Goal: Information Seeking & Learning: Learn about a topic

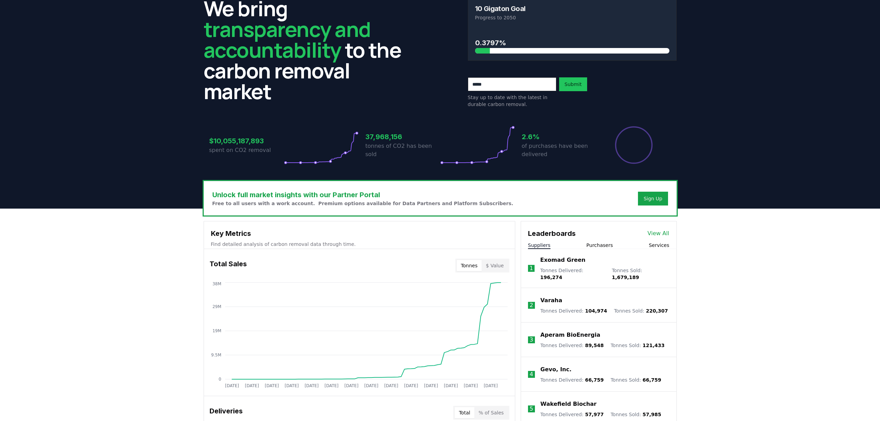
scroll to position [69, 0]
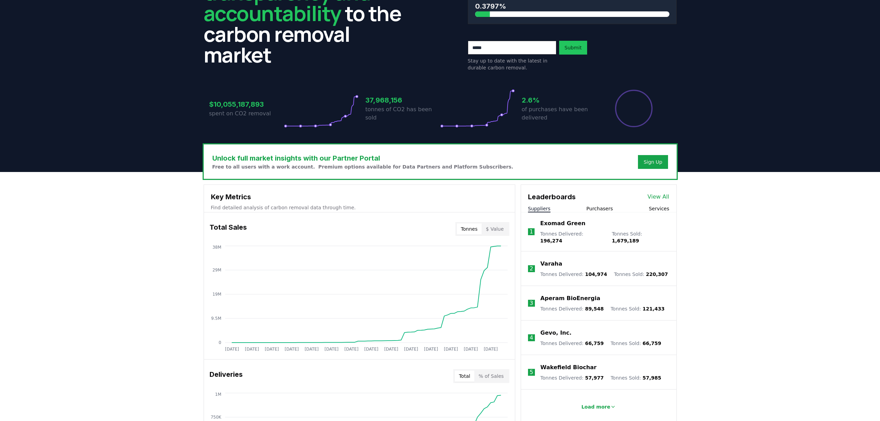
click at [571, 224] on p "Exomad Green" at bounding box center [562, 224] width 45 height 8
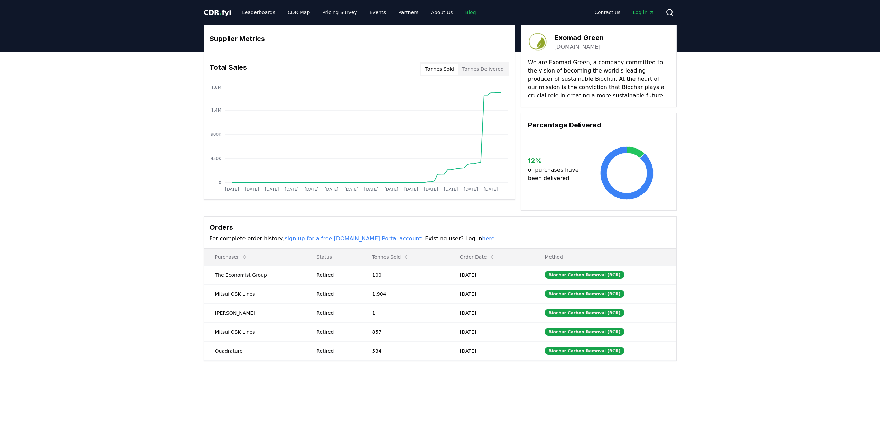
click at [460, 12] on link "Blog" at bounding box center [471, 12] width 22 height 12
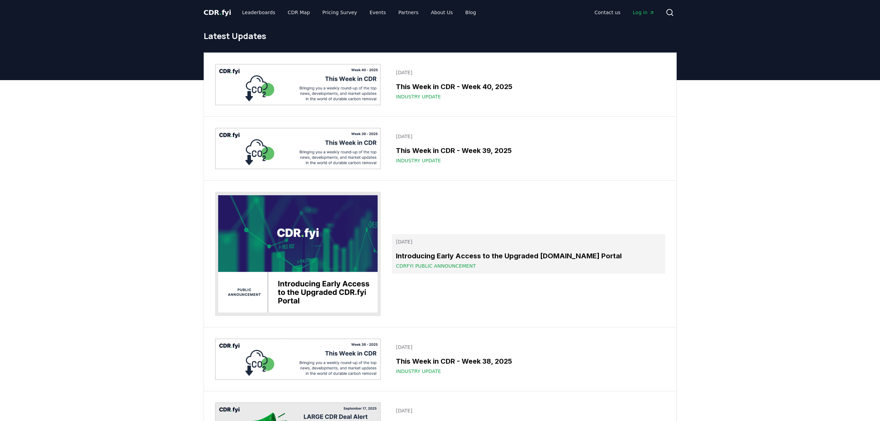
click at [446, 253] on h3 "Introducing Early Access to the Upgraded CDR.fyi Portal" at bounding box center [528, 256] width 265 height 10
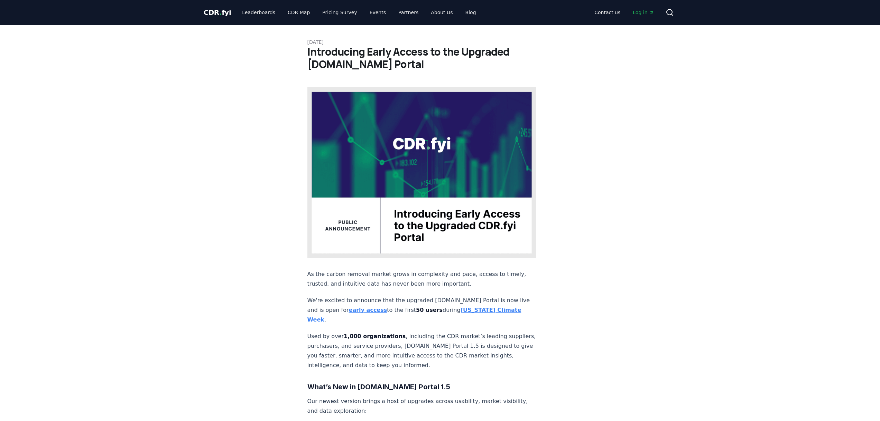
scroll to position [69, 0]
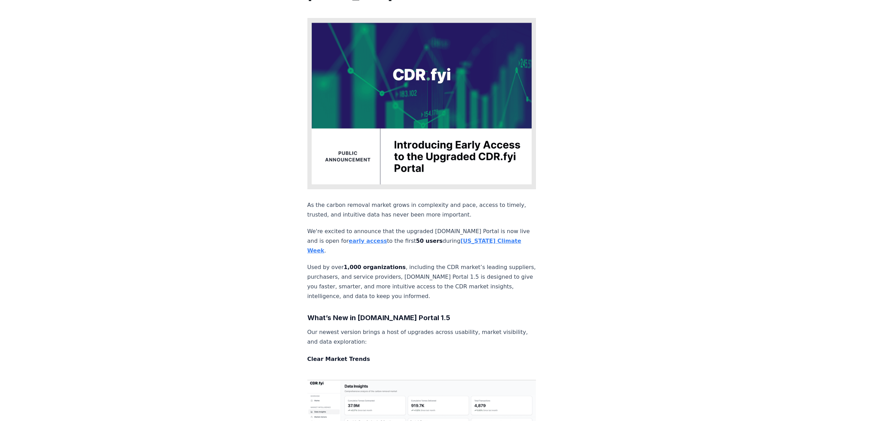
click at [349, 238] on strong "early access" at bounding box center [368, 241] width 38 height 7
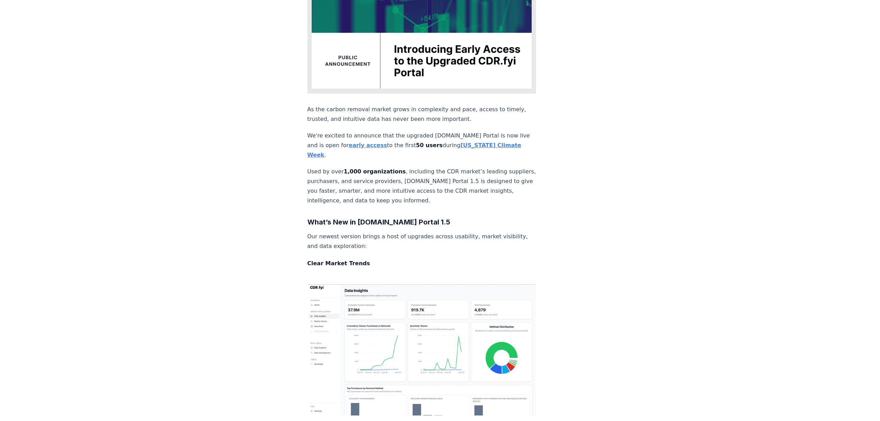
scroll to position [69, 0]
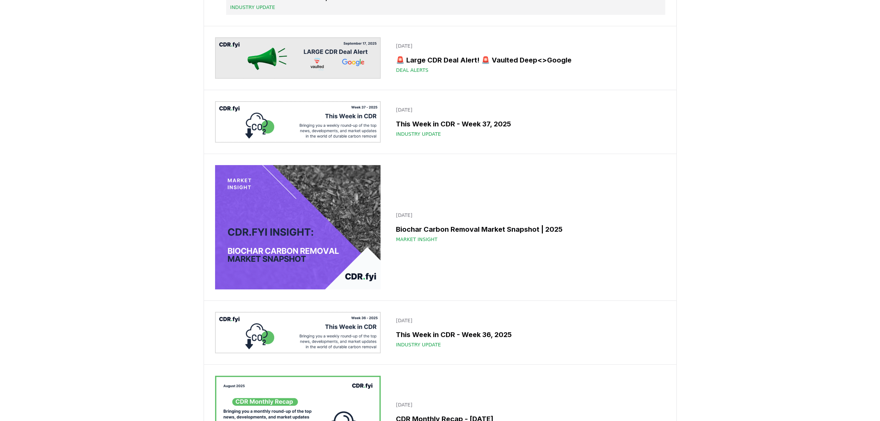
scroll to position [311, 0]
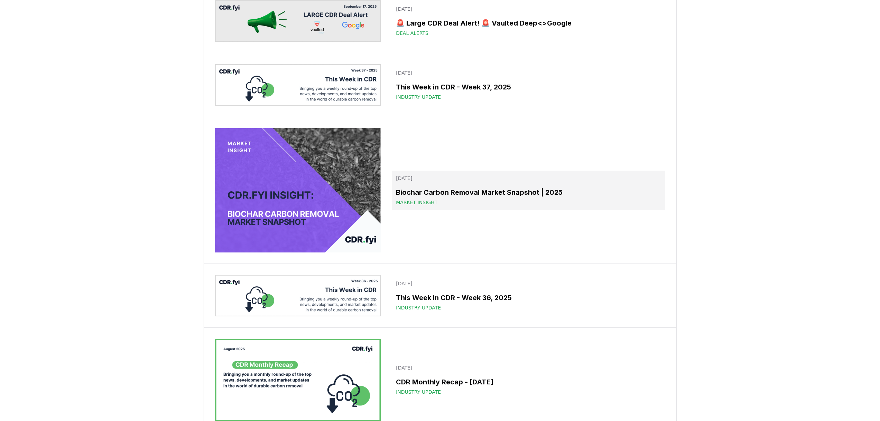
click at [475, 198] on h3 "Biochar Carbon Removal Market Snapshot | 2025" at bounding box center [528, 192] width 265 height 10
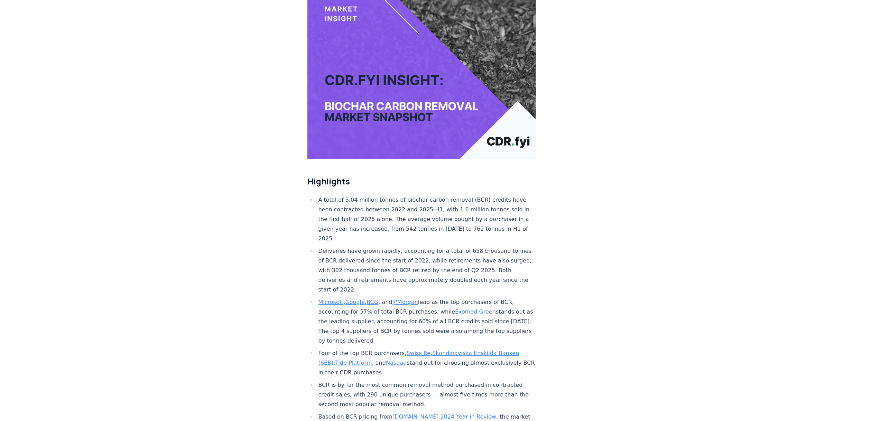
scroll to position [138, 0]
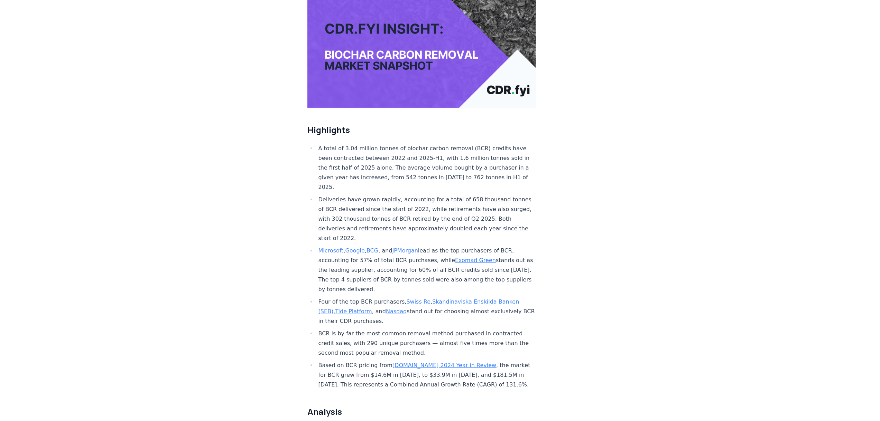
click at [469, 257] on link "Exomad Green" at bounding box center [475, 260] width 41 height 7
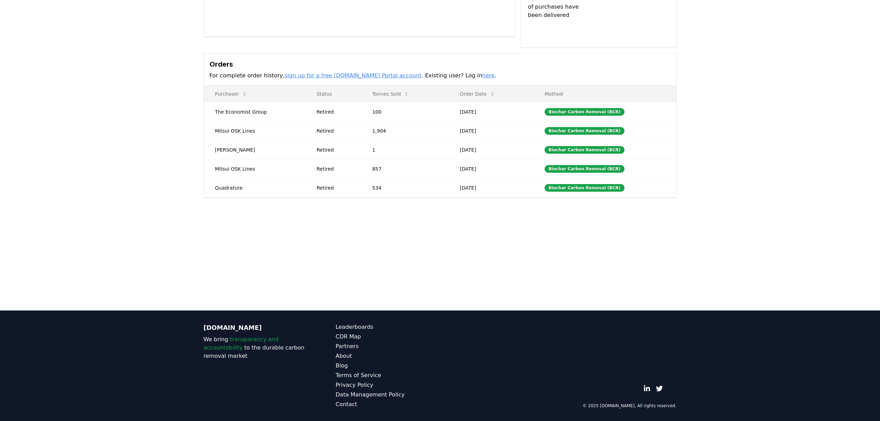
scroll to position [25, 0]
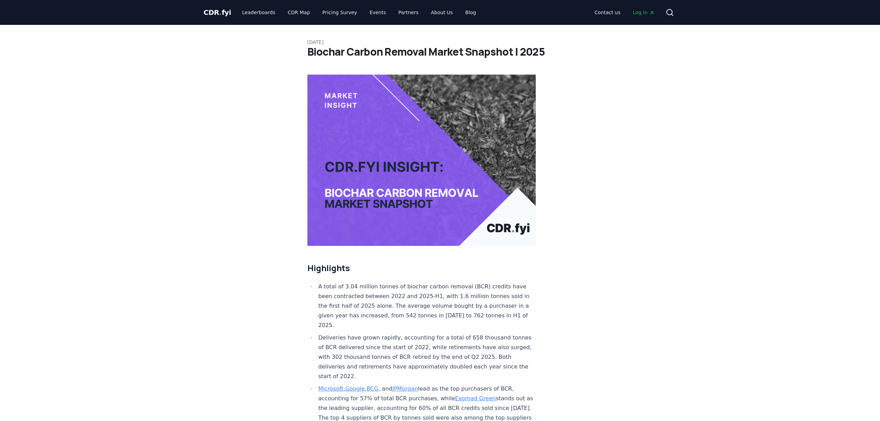
scroll to position [138, 0]
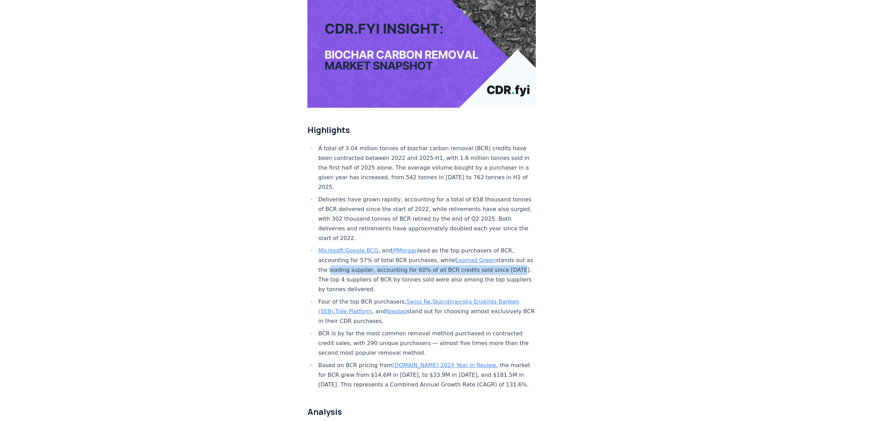
drag, startPoint x: 345, startPoint y: 249, endPoint x: 344, endPoint y: 257, distance: 8.3
click at [344, 257] on li "Microsoft , Google , BCG , and JPMorgan lead as the top purchasers of BCR, acco…" at bounding box center [426, 270] width 220 height 48
copy li "leading supplier, accounting for 60% of all BCR credits sold since [DATE]"
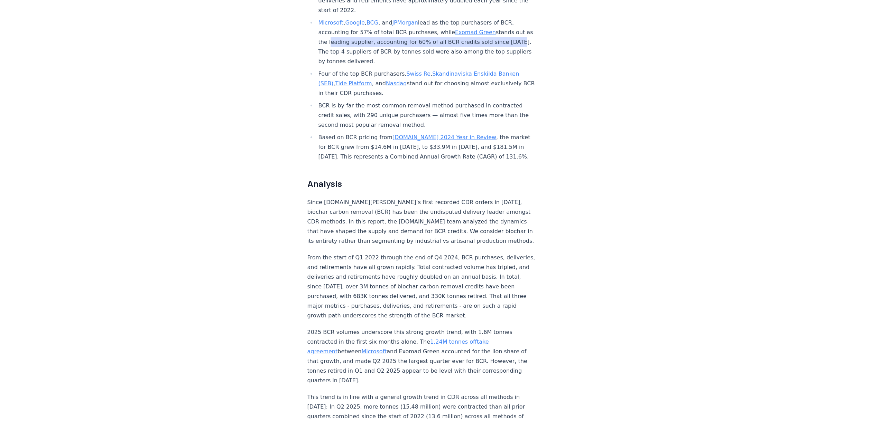
scroll to position [415, 0]
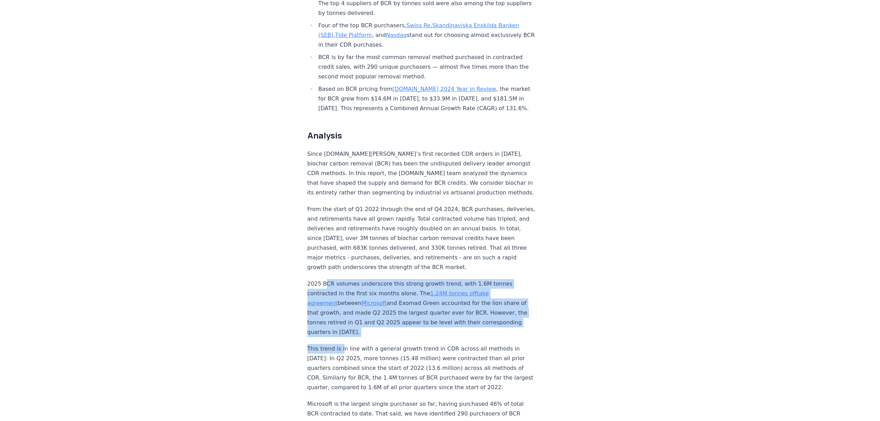
drag, startPoint x: 324, startPoint y: 260, endPoint x: 342, endPoint y: 323, distance: 65.0
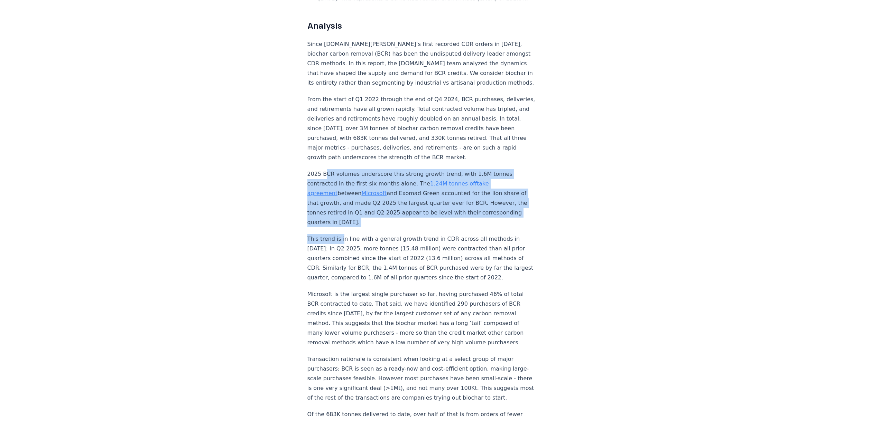
scroll to position [588, 0]
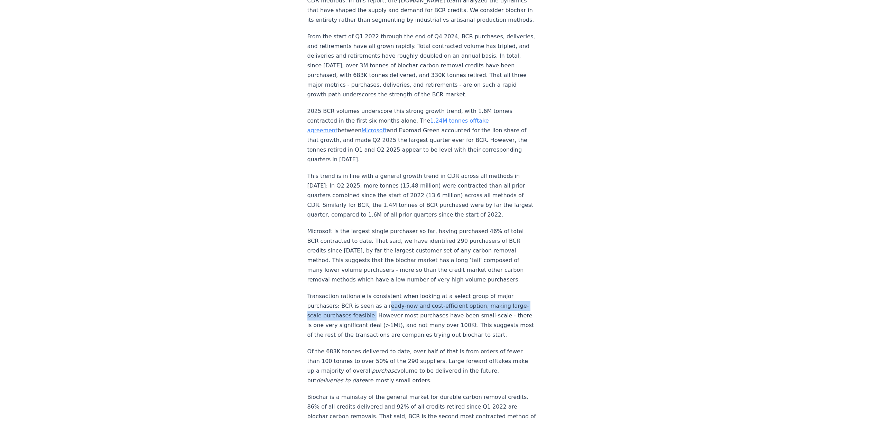
drag, startPoint x: 380, startPoint y: 285, endPoint x: 383, endPoint y: 295, distance: 10.5
click at [383, 295] on p "Transaction rationale is consistent when looking at a select group of major pur…" at bounding box center [421, 316] width 229 height 48
drag, startPoint x: 337, startPoint y: 284, endPoint x: 385, endPoint y: 291, distance: 49.0
click at [385, 292] on p "Transaction rationale is consistent when looking at a select group of major pur…" at bounding box center [421, 316] width 229 height 48
copy p "BCR is seen as a ready-now and cost-efficient option, making large-scale purcha…"
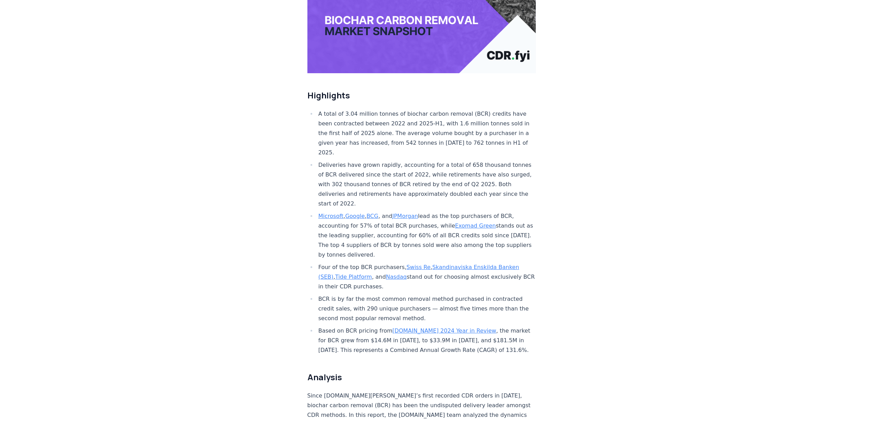
scroll to position [0, 0]
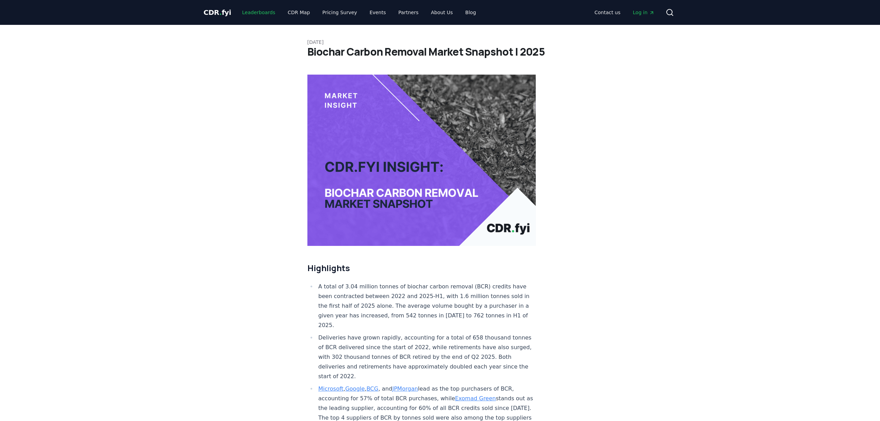
click at [258, 13] on link "Leaderboards" at bounding box center [258, 12] width 44 height 12
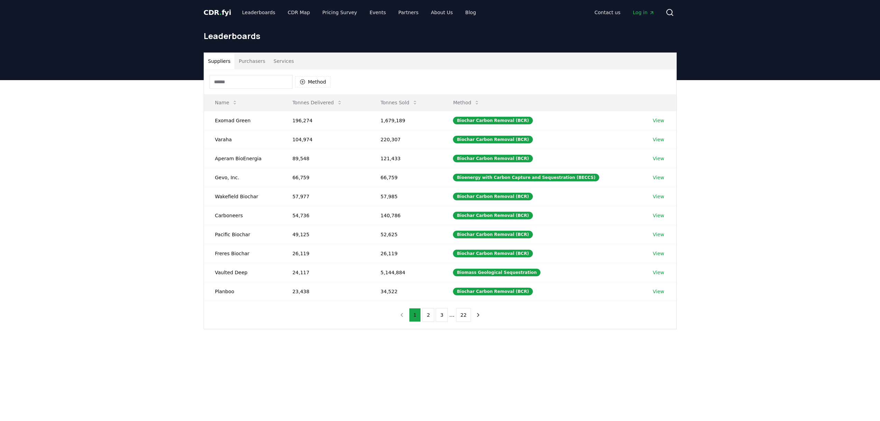
click at [250, 86] on input at bounding box center [250, 82] width 83 height 14
click at [315, 84] on button "Method" at bounding box center [313, 81] width 36 height 11
click at [302, 140] on div "Suggestions" at bounding box center [303, 140] width 6 height 6
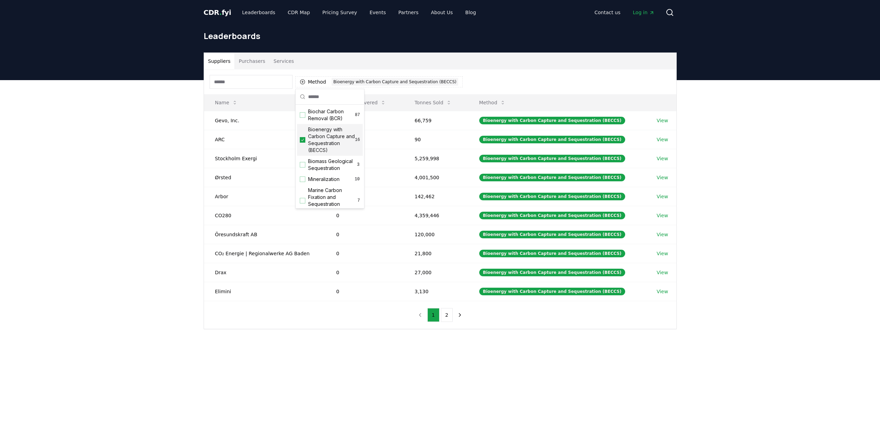
click at [164, 146] on div "Suppliers Purchasers Services Method 1 Bioenergy with Carbon Capture and Seques…" at bounding box center [440, 218] width 880 height 277
click at [660, 216] on link "View" at bounding box center [661, 215] width 11 height 7
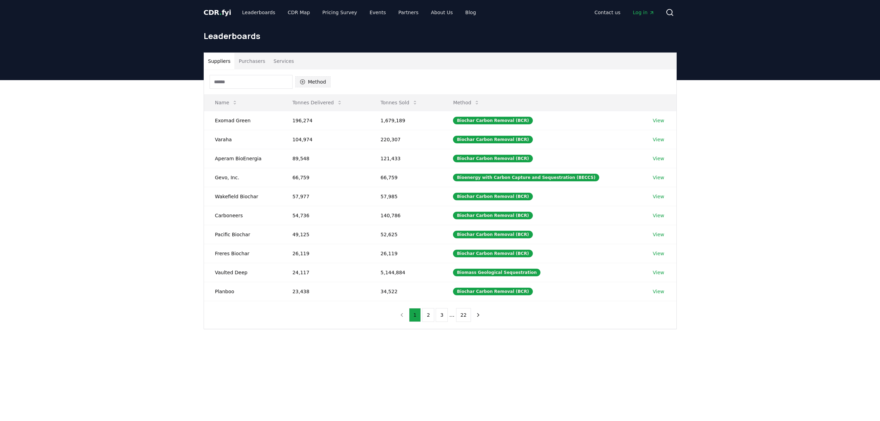
click at [321, 83] on button "Method" at bounding box center [313, 81] width 36 height 11
click at [301, 141] on div "Suggestions" at bounding box center [303, 140] width 6 height 6
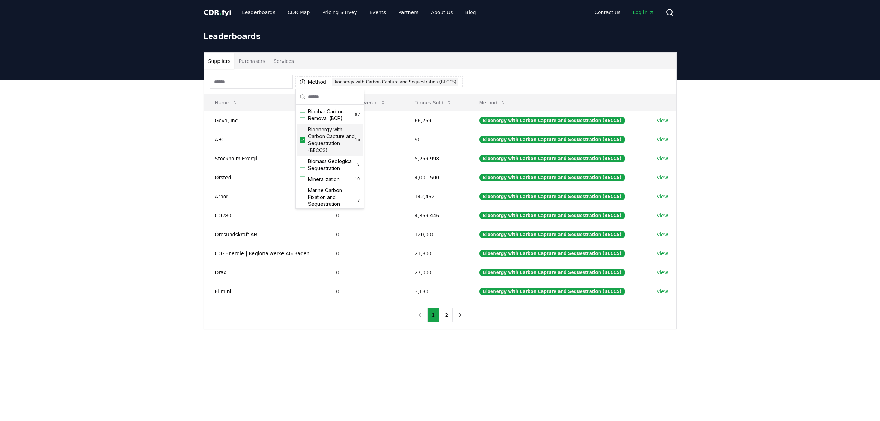
click at [168, 148] on div "Suppliers Purchasers Services Method 1 Bioenergy with Carbon Capture and Seques…" at bounding box center [440, 218] width 880 height 277
click at [447, 316] on button "2" at bounding box center [447, 315] width 12 height 14
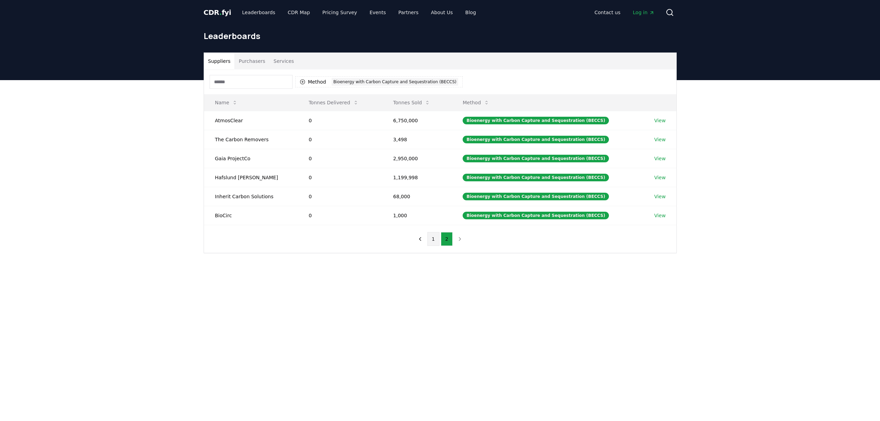
click at [436, 239] on button "1" at bounding box center [433, 239] width 12 height 14
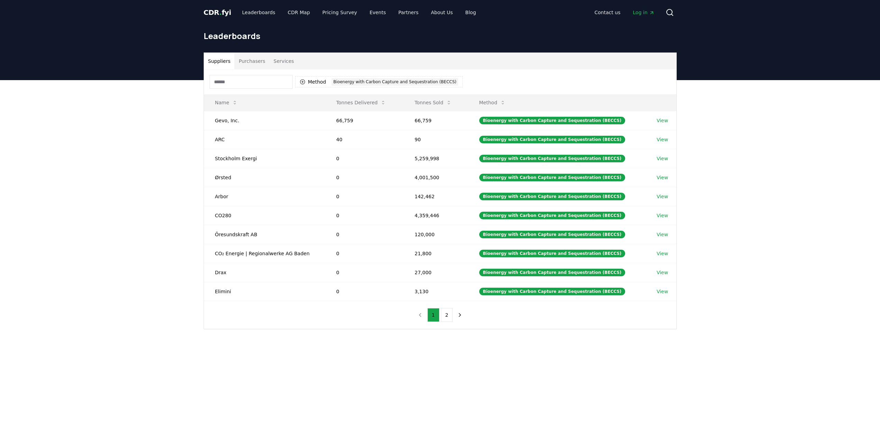
click at [255, 60] on button "Purchasers" at bounding box center [251, 61] width 35 height 17
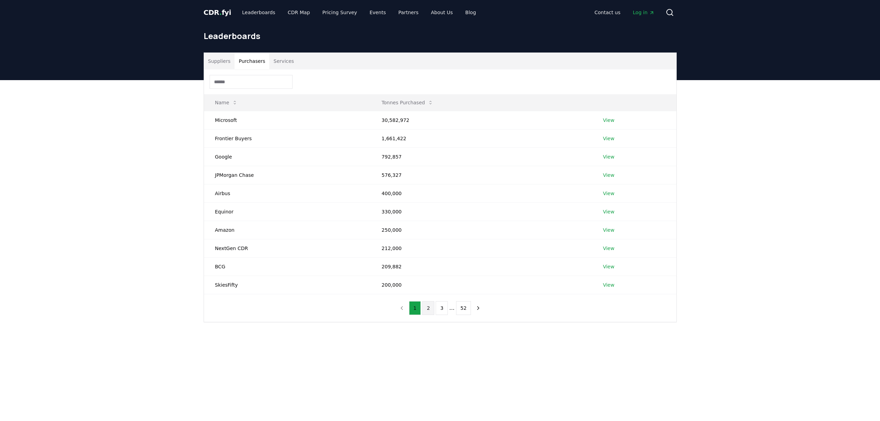
click at [431, 307] on button "2" at bounding box center [428, 308] width 12 height 14
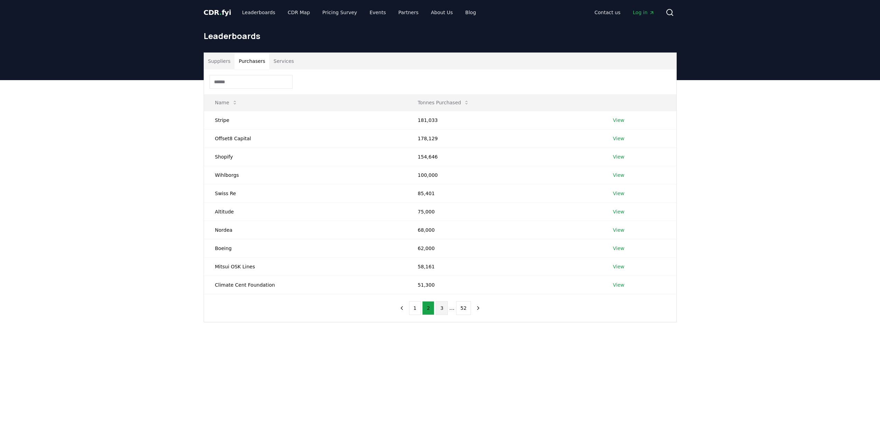
click at [444, 310] on button "3" at bounding box center [442, 308] width 12 height 14
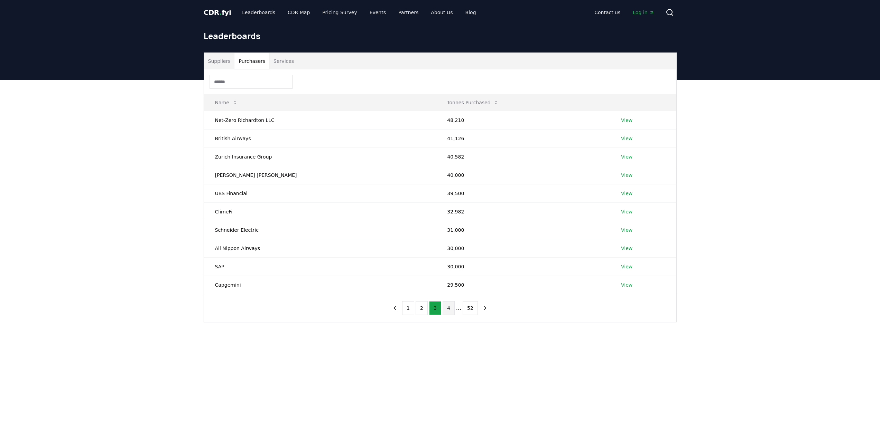
click at [448, 311] on button "4" at bounding box center [448, 308] width 12 height 14
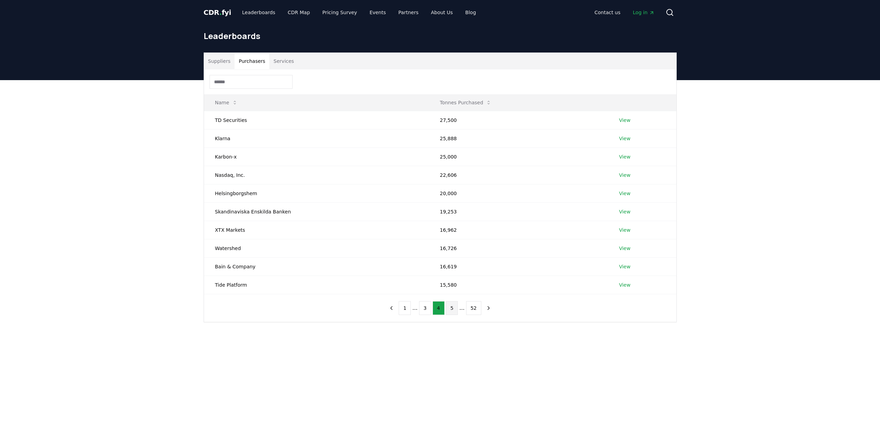
click at [448, 312] on button "5" at bounding box center [452, 308] width 12 height 14
click at [282, 59] on button "Services" at bounding box center [283, 61] width 29 height 17
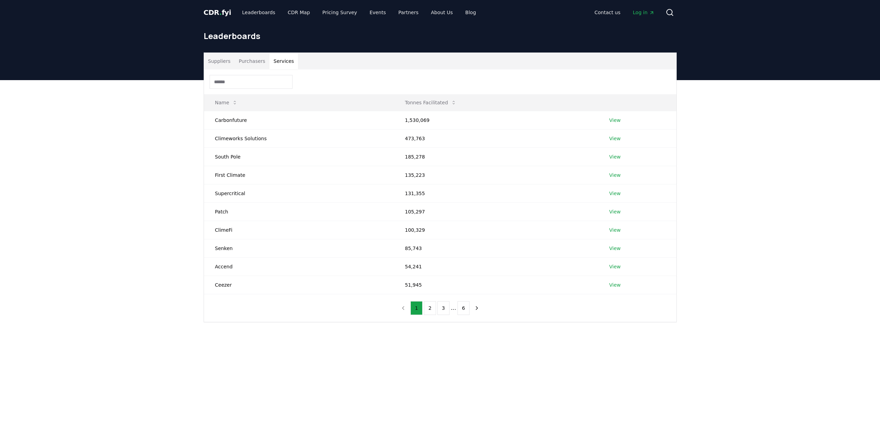
click at [222, 62] on button "Suppliers" at bounding box center [219, 61] width 31 height 17
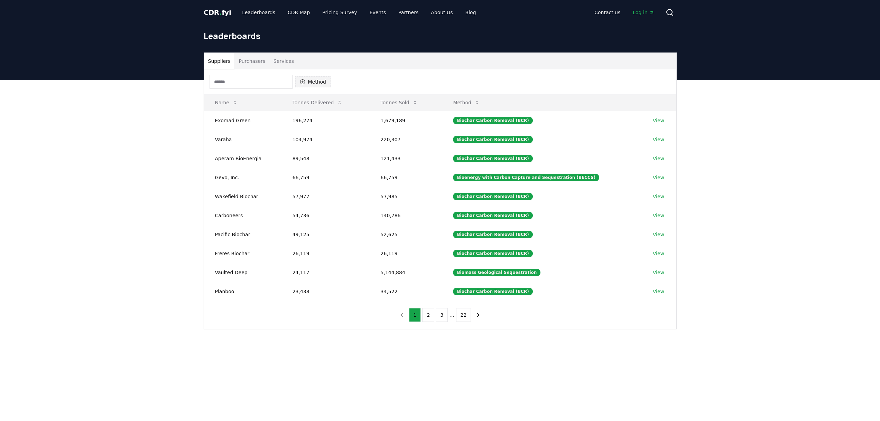
click at [321, 84] on button "Method" at bounding box center [313, 81] width 36 height 11
click at [304, 140] on div "Suggestions" at bounding box center [303, 140] width 6 height 6
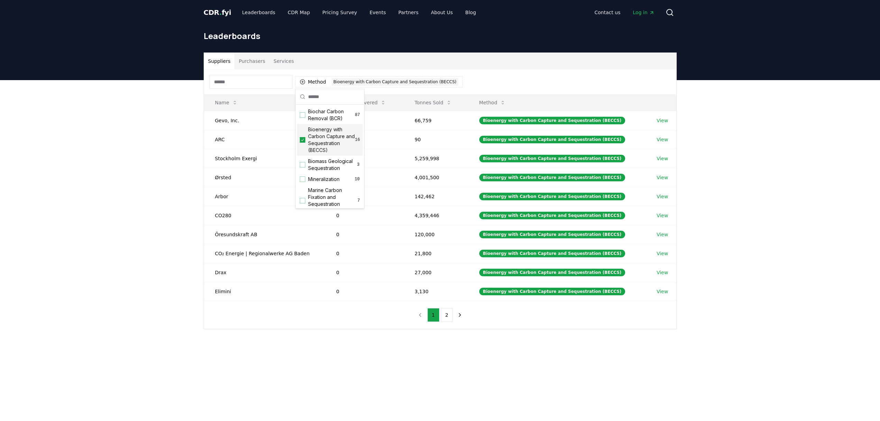
click at [175, 147] on div "Suppliers Purchasers Services Method 1 Bioenergy with Carbon Capture and Seques…" at bounding box center [440, 218] width 880 height 277
